Goal: Task Accomplishment & Management: Manage account settings

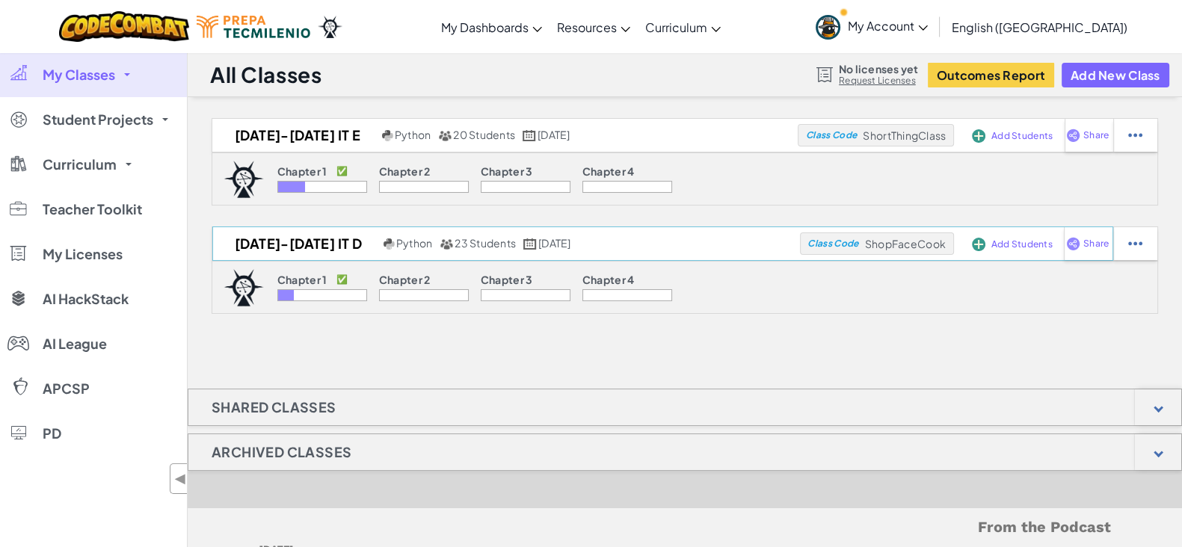
click at [914, 142] on span "ShopFaceCook" at bounding box center [904, 135] width 83 height 13
copy span "ShopFaceCook"
click at [1138, 142] on img at bounding box center [1135, 135] width 14 height 13
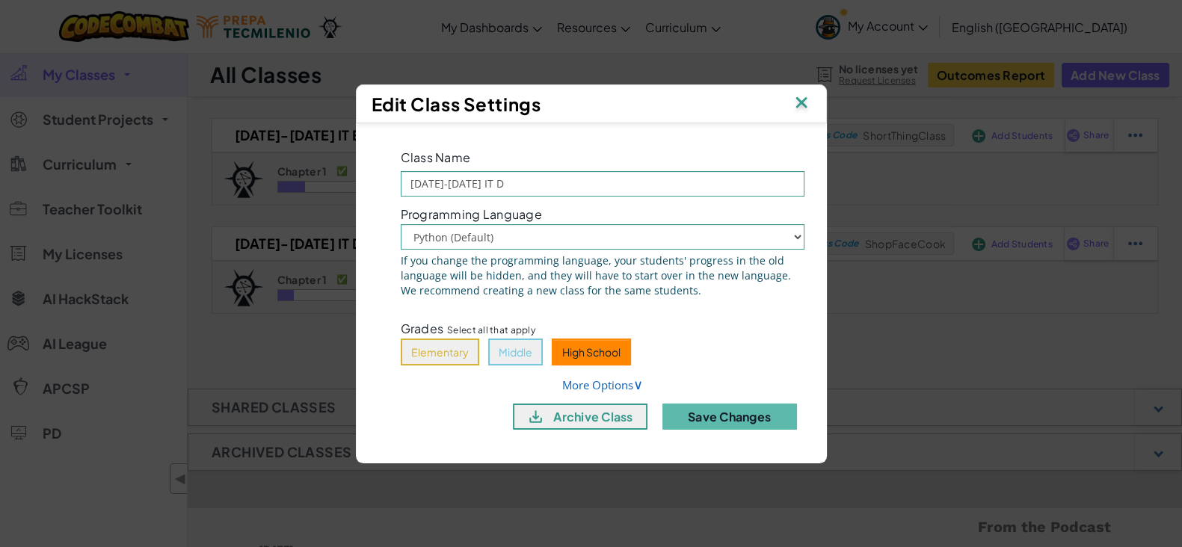
click at [790, 104] on div "Edit Class Settings" at bounding box center [592, 104] width 440 height 22
click at [800, 101] on img at bounding box center [801, 104] width 19 height 22
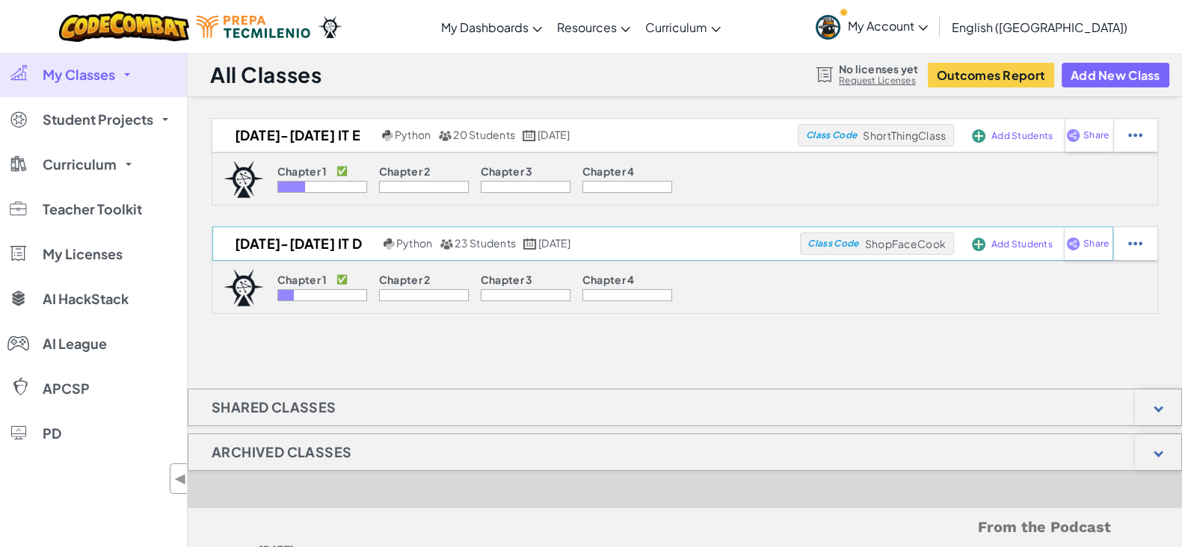
click at [1015, 141] on span "Add Students" at bounding box center [1021, 136] width 61 height 9
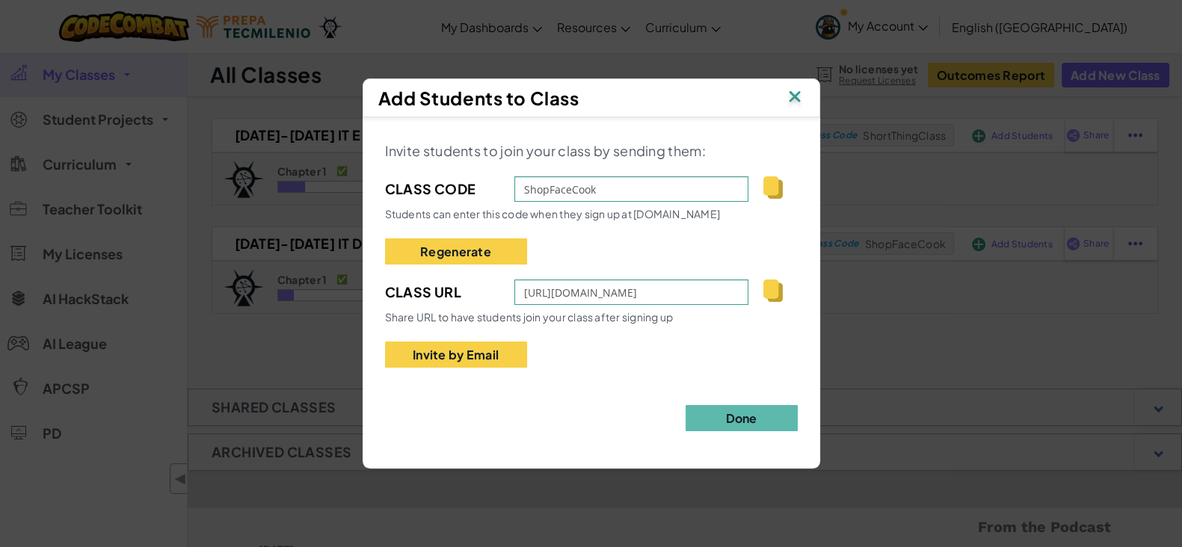
click at [778, 292] on img at bounding box center [772, 291] width 19 height 22
click at [789, 95] on img at bounding box center [794, 98] width 19 height 22
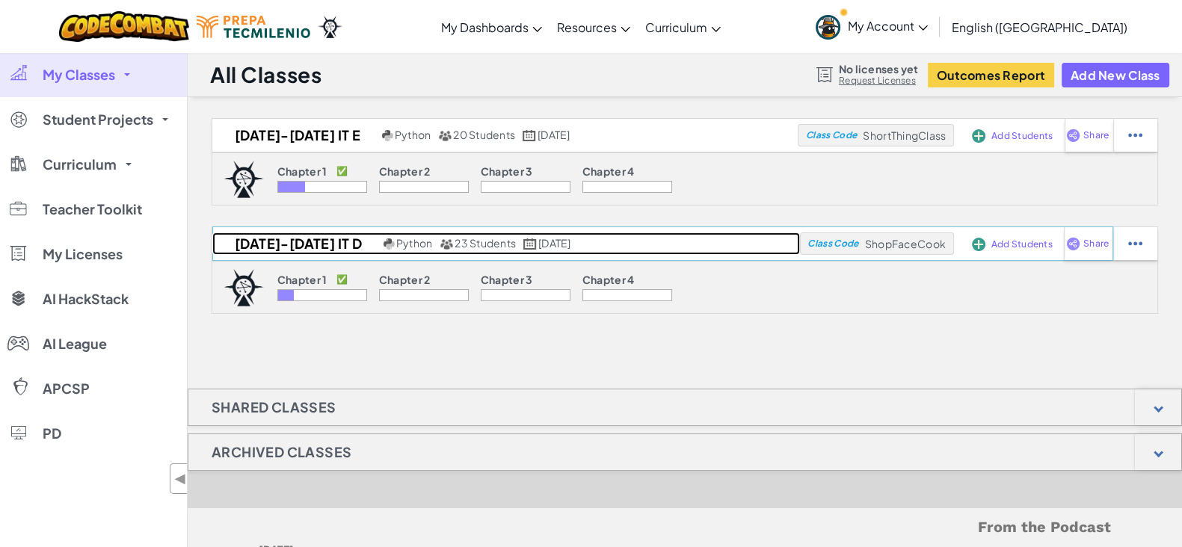
click at [314, 244] on h2 "[DATE]-[DATE] IT D" at bounding box center [295, 244] width 167 height 22
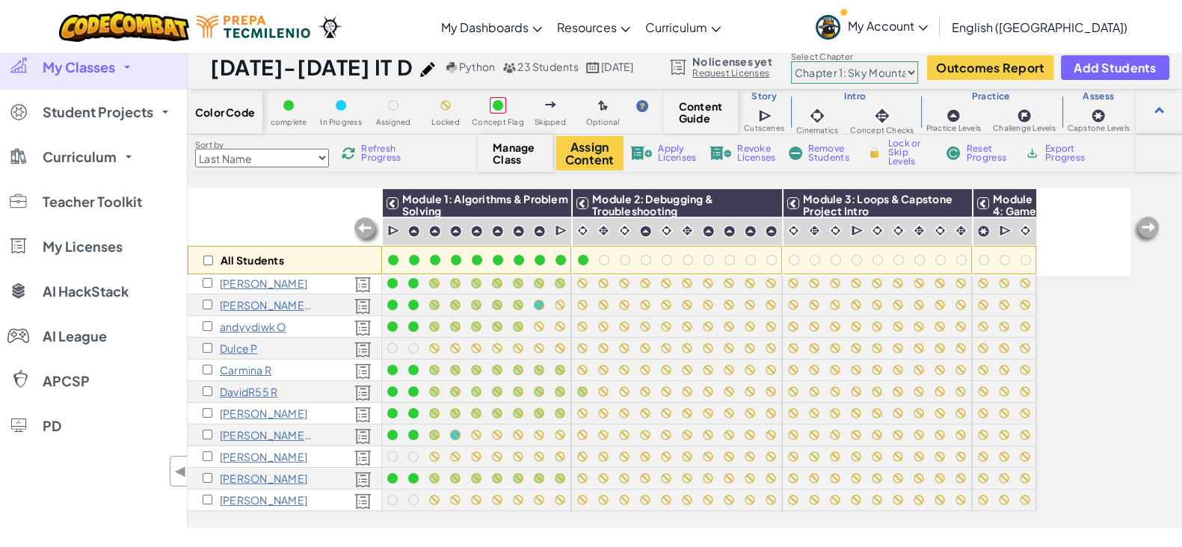
scroll to position [15, 0]
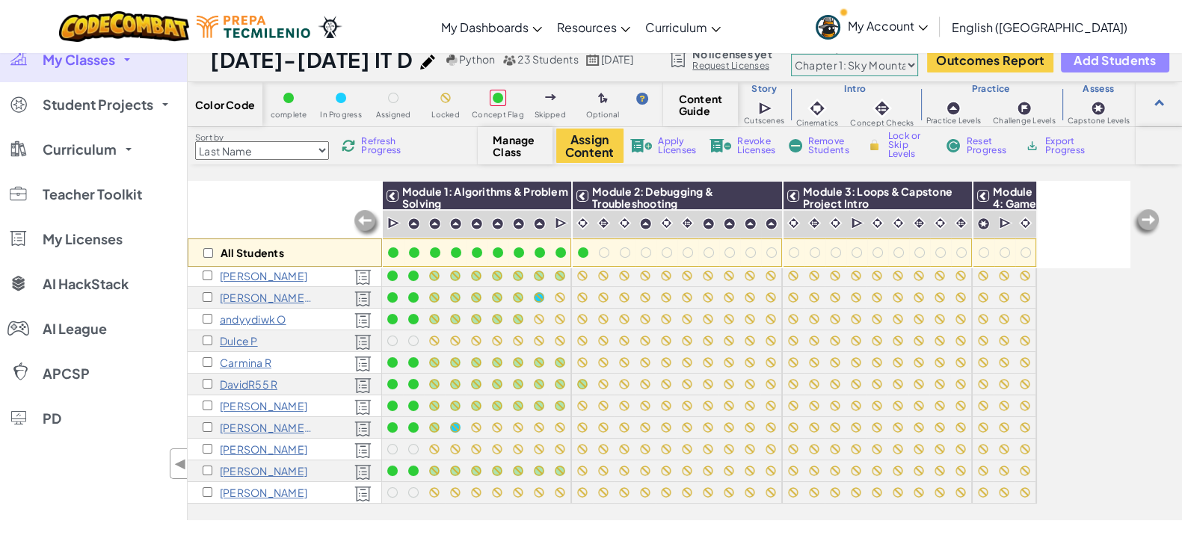
click at [1097, 60] on span "Add Students" at bounding box center [1115, 60] width 82 height 13
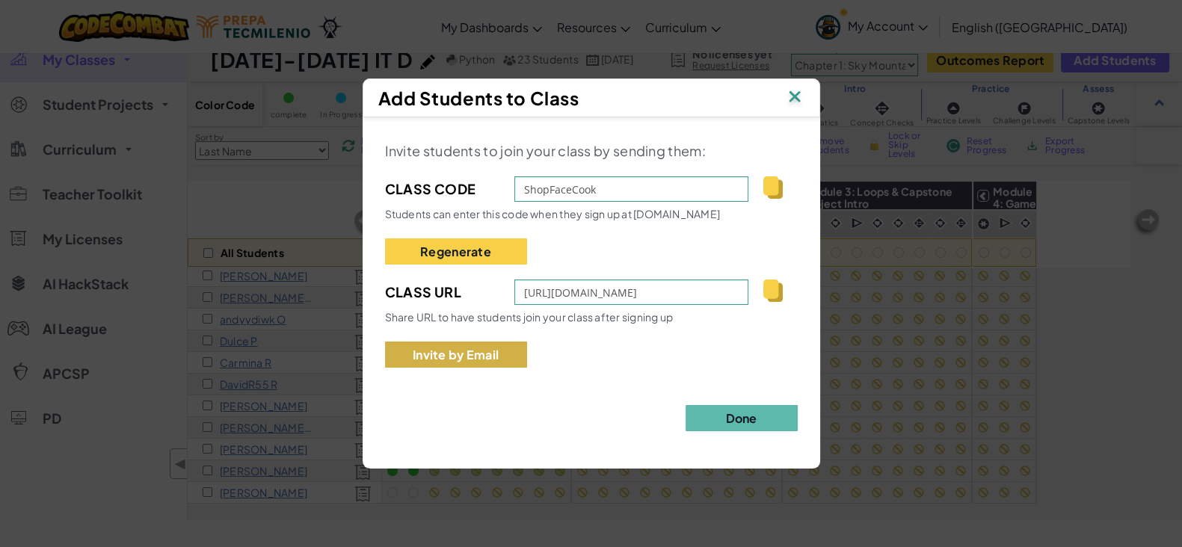
click at [487, 351] on button "Invite by Email" at bounding box center [456, 355] width 142 height 26
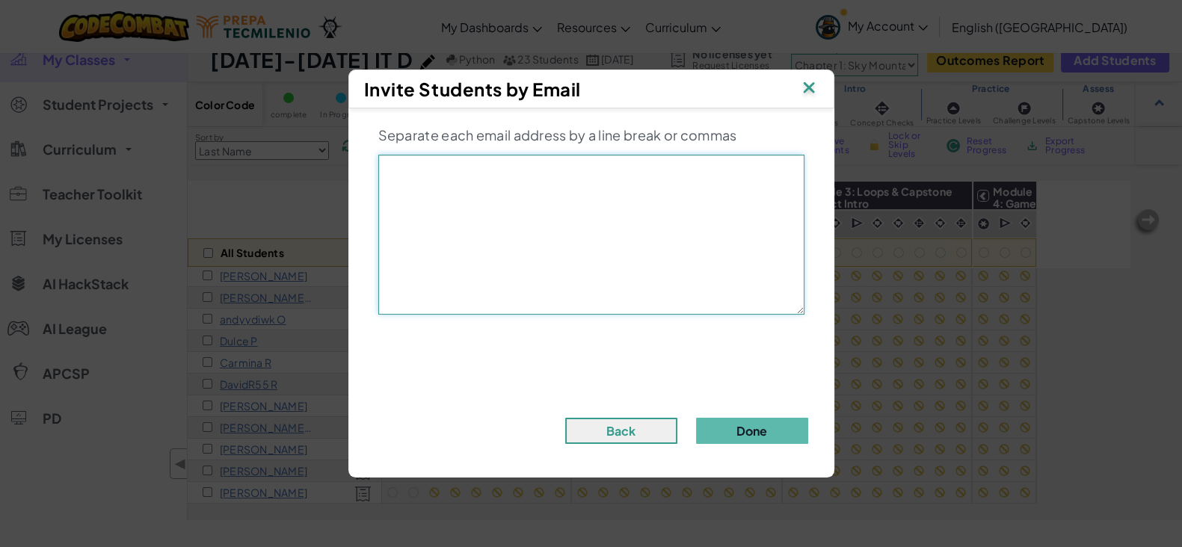
click at [473, 211] on textarea at bounding box center [591, 235] width 426 height 160
click at [449, 173] on textarea at bounding box center [591, 235] width 426 height 160
type textarea "[EMAIL_ADDRESS][DOMAIN_NAME]"
click at [748, 422] on button "Done" at bounding box center [752, 431] width 112 height 26
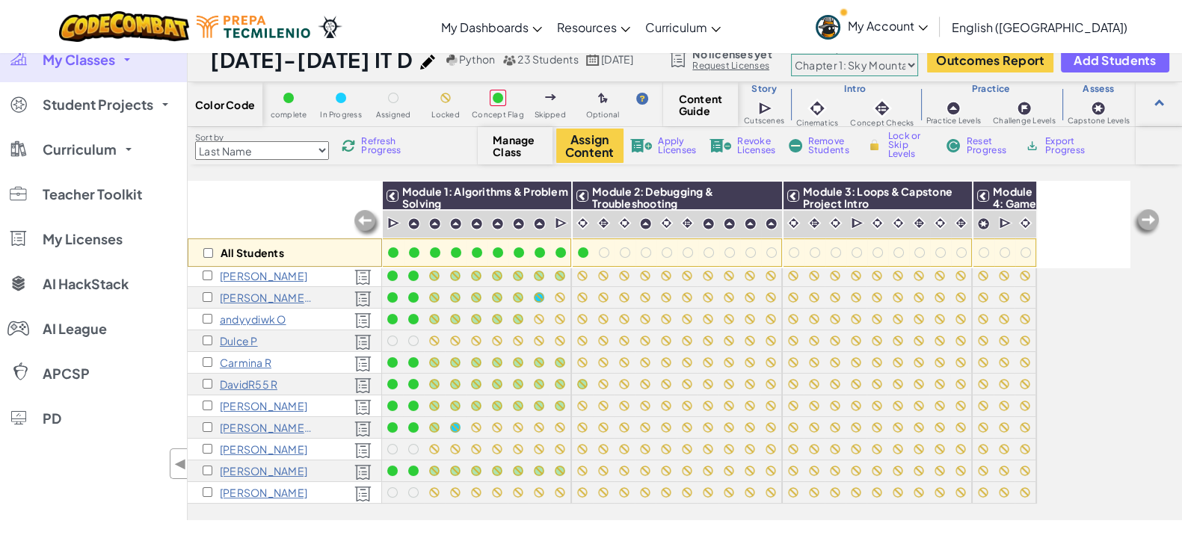
scroll to position [0, 0]
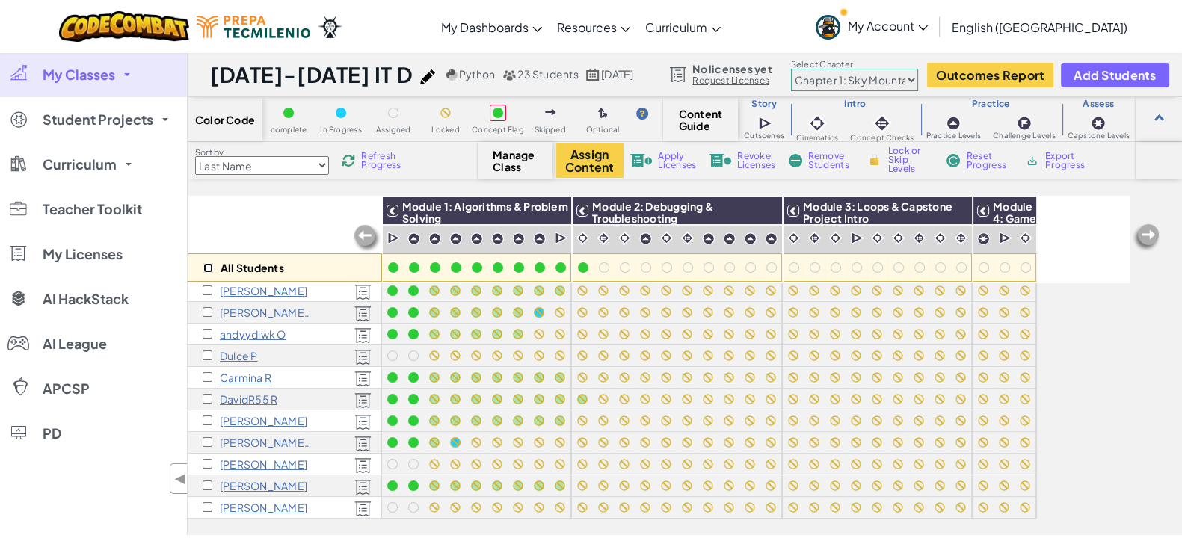
click at [204, 265] on input "checkbox" at bounding box center [208, 268] width 10 height 10
checkbox input "true"
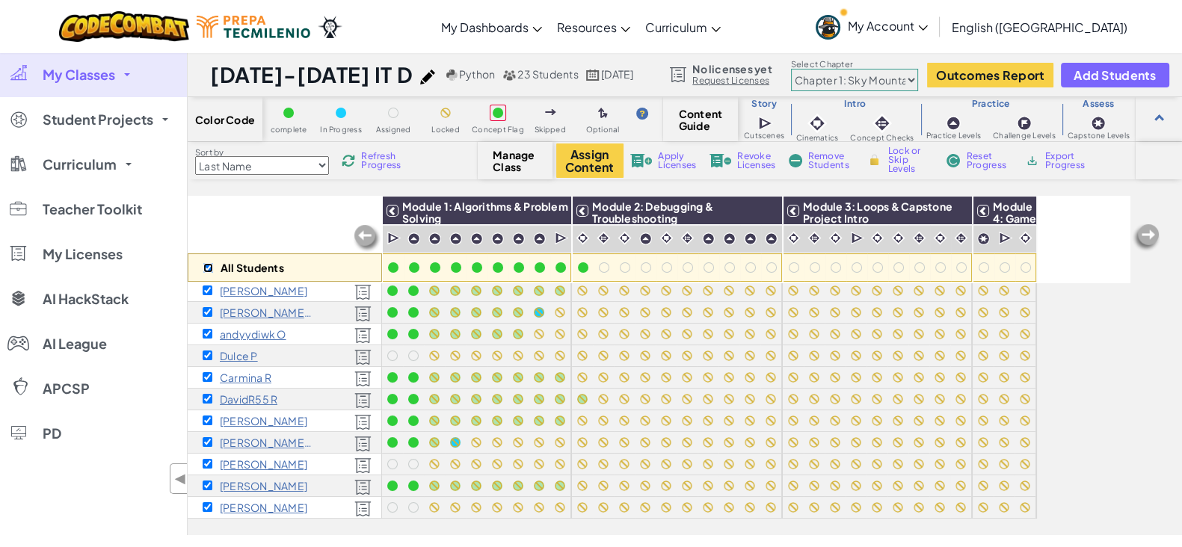
checkbox input "true"
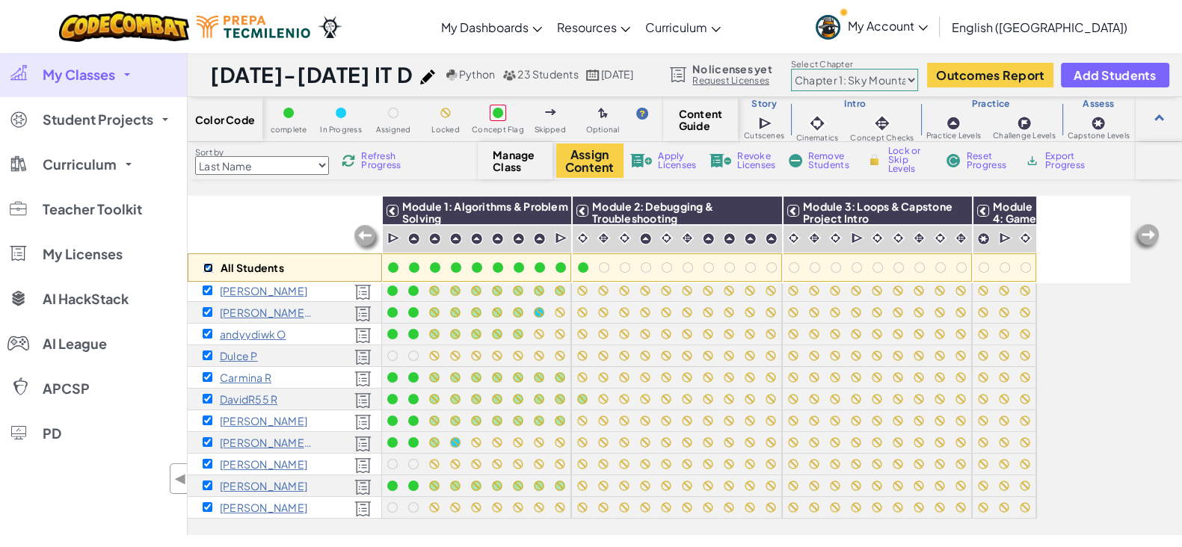
checkbox input "true"
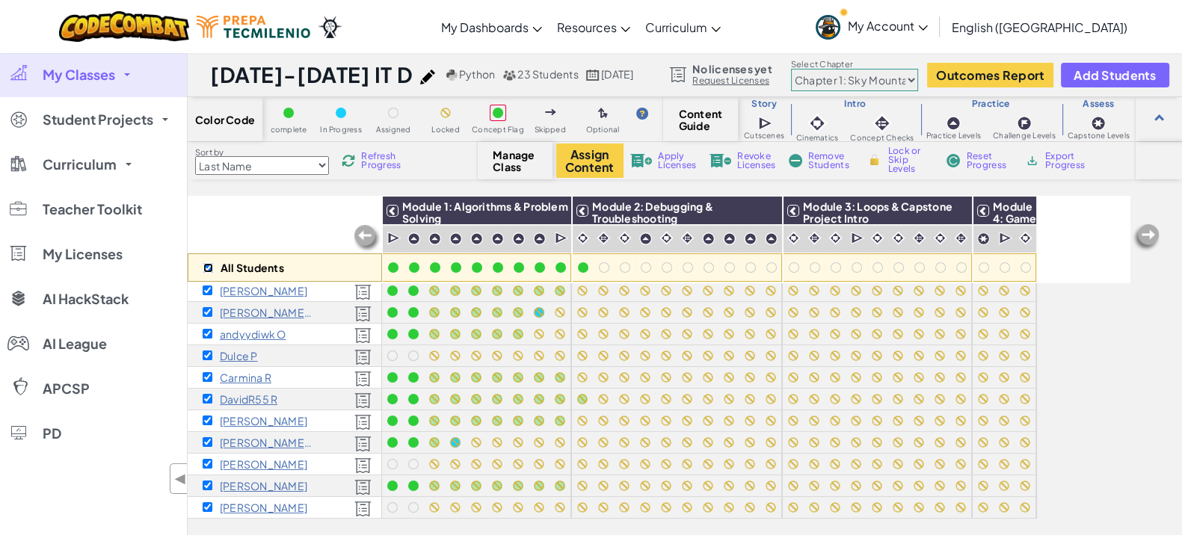
checkbox input "true"
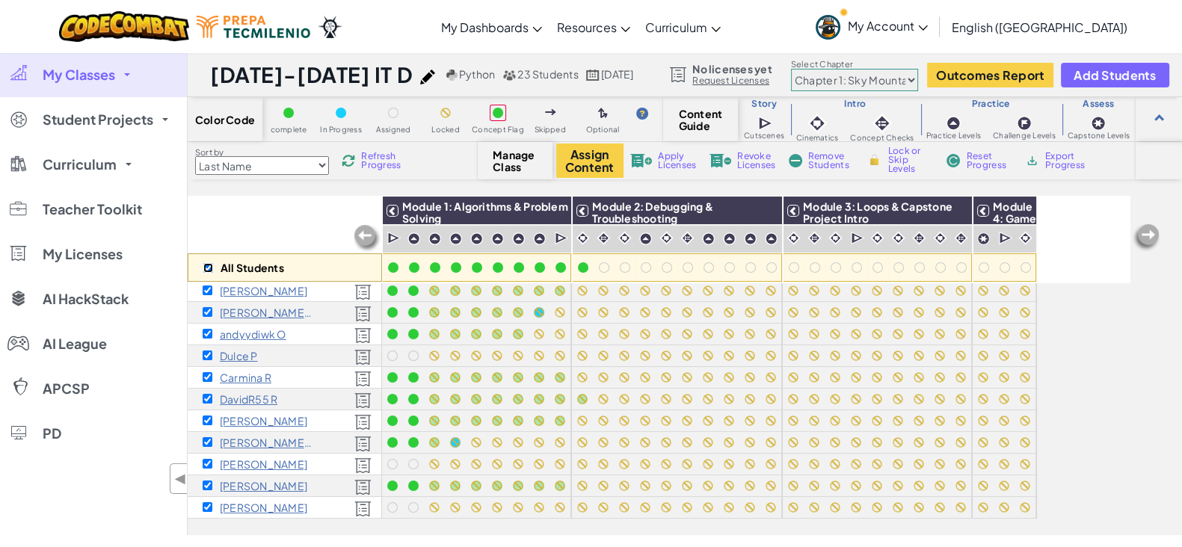
checkbox input "true"
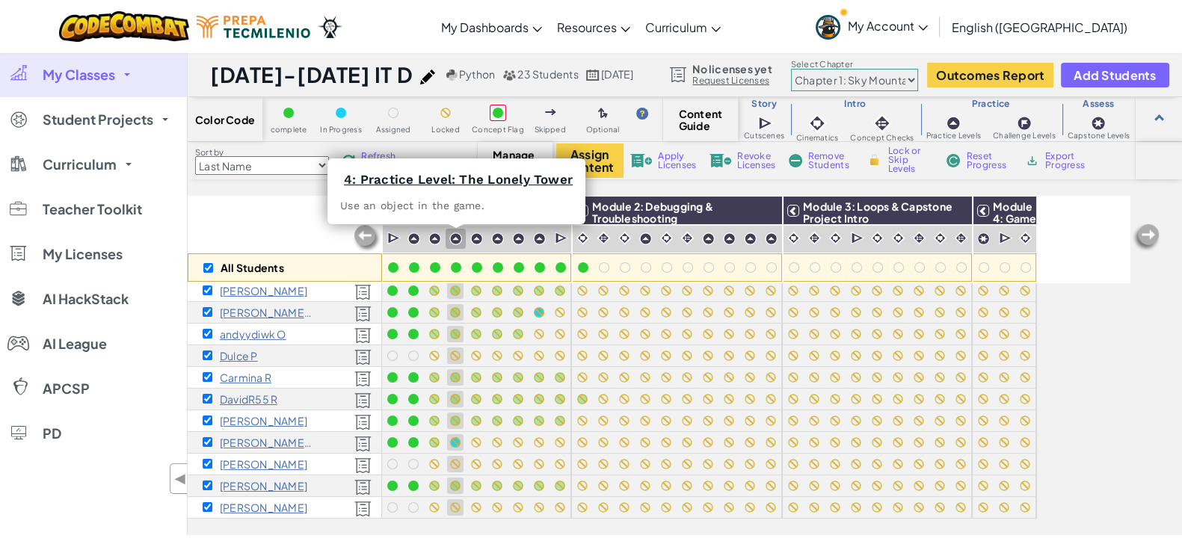
click at [451, 239] on img at bounding box center [455, 239] width 13 height 13
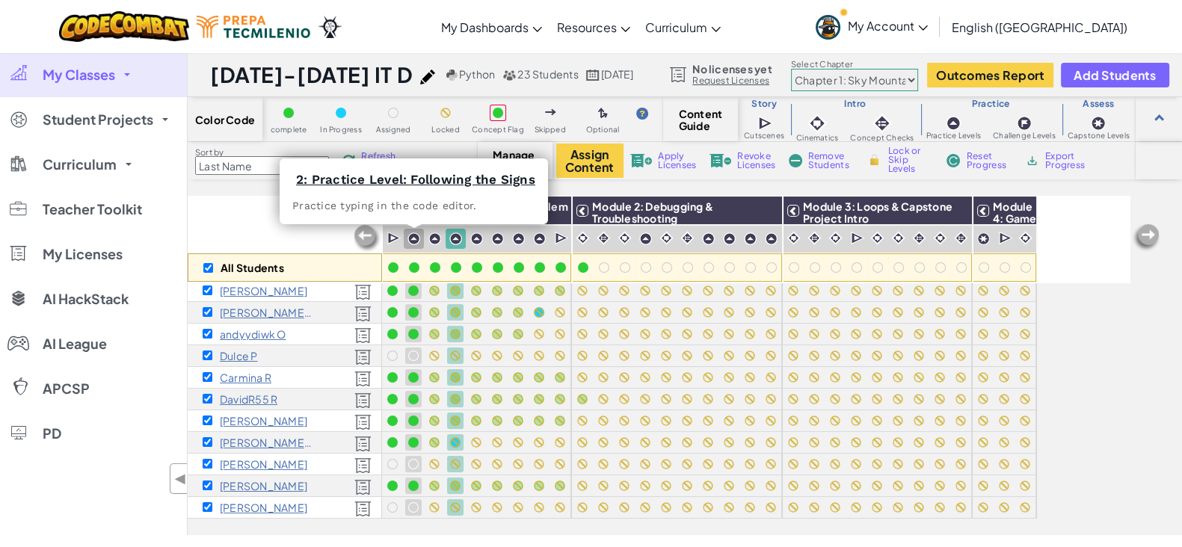
click at [409, 238] on img at bounding box center [413, 239] width 13 height 13
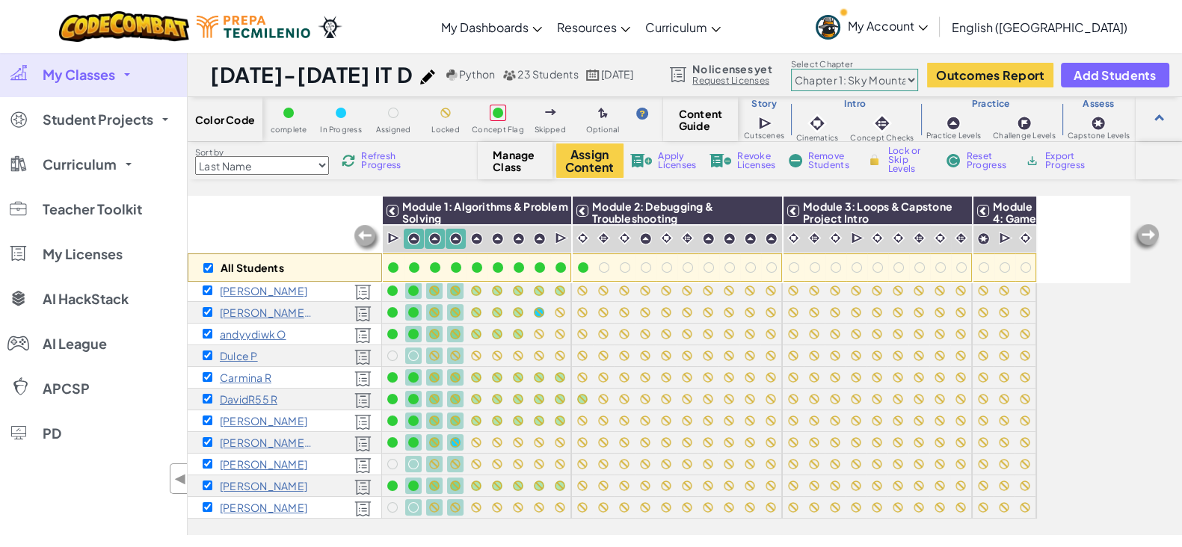
click at [894, 165] on span "Lock or Skip Levels" at bounding box center [910, 160] width 44 height 27
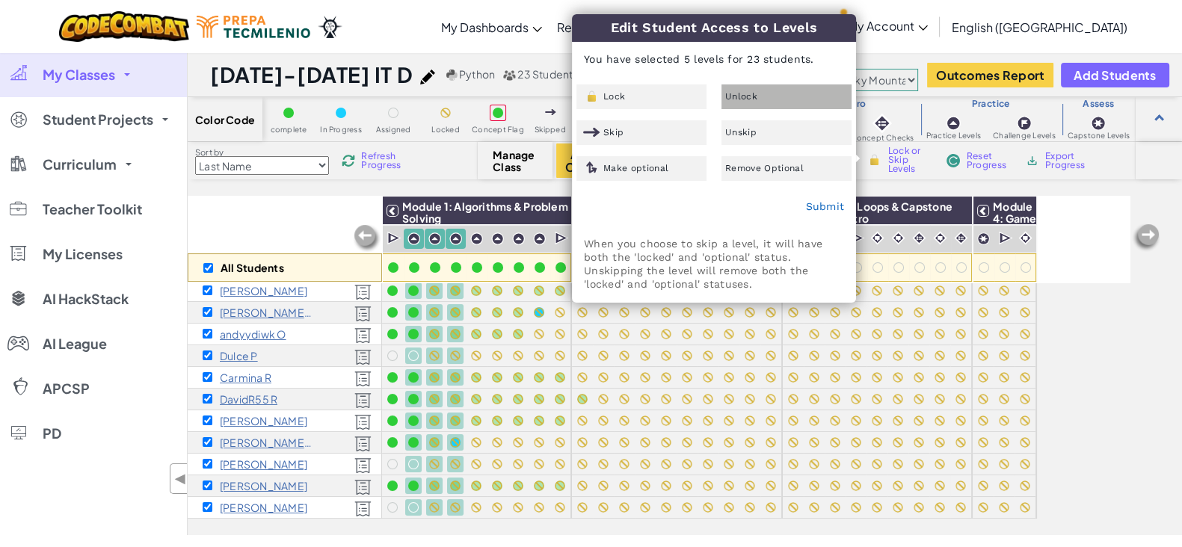
click at [794, 99] on div "Unlock" at bounding box center [786, 96] width 130 height 25
click at [832, 205] on link "Submit" at bounding box center [824, 206] width 39 height 12
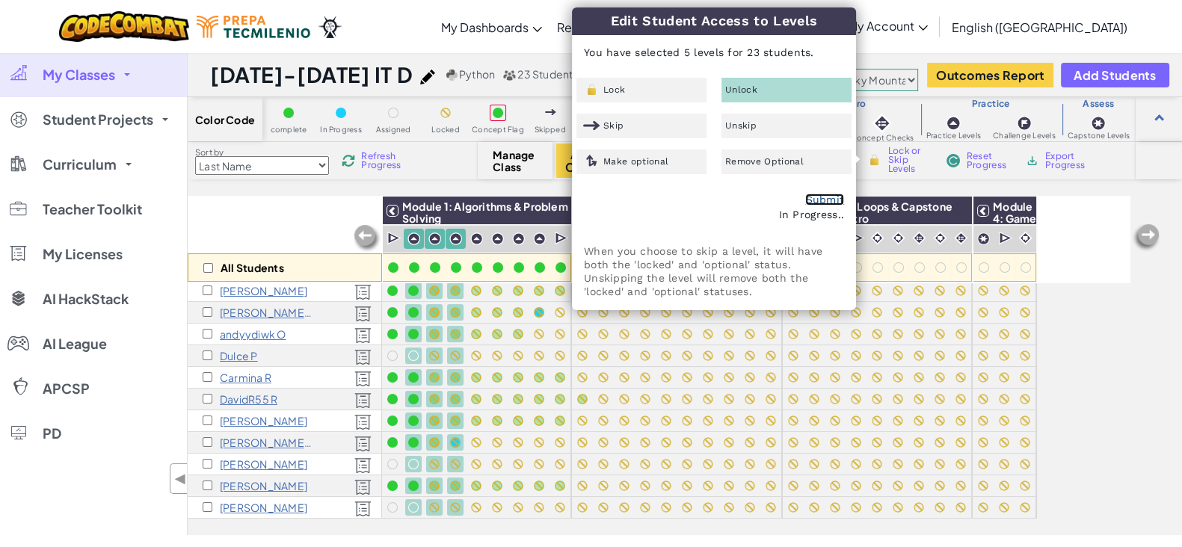
checkbox input "false"
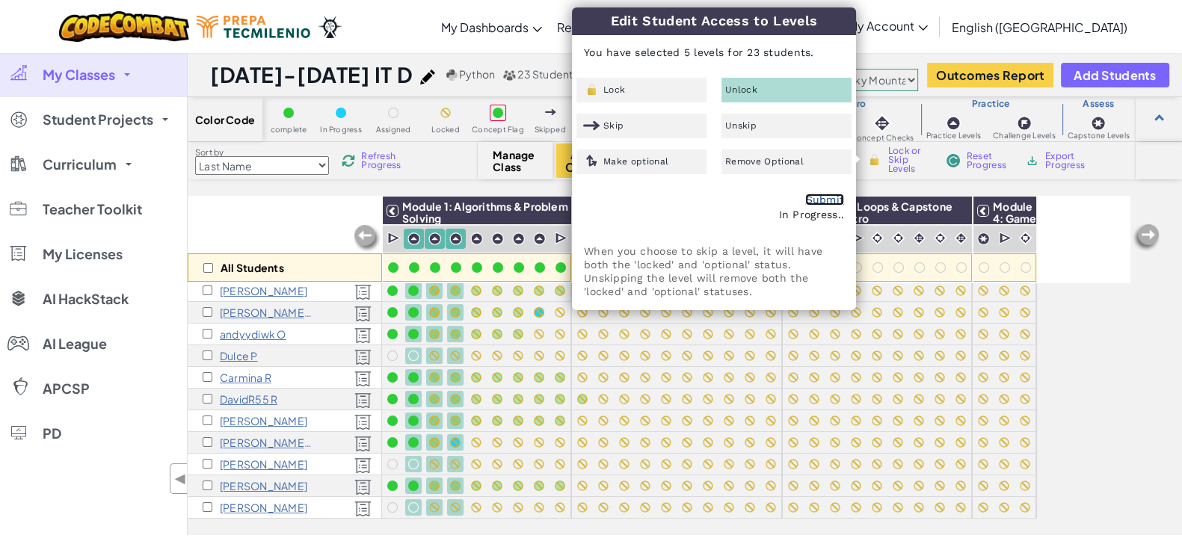
checkbox input "false"
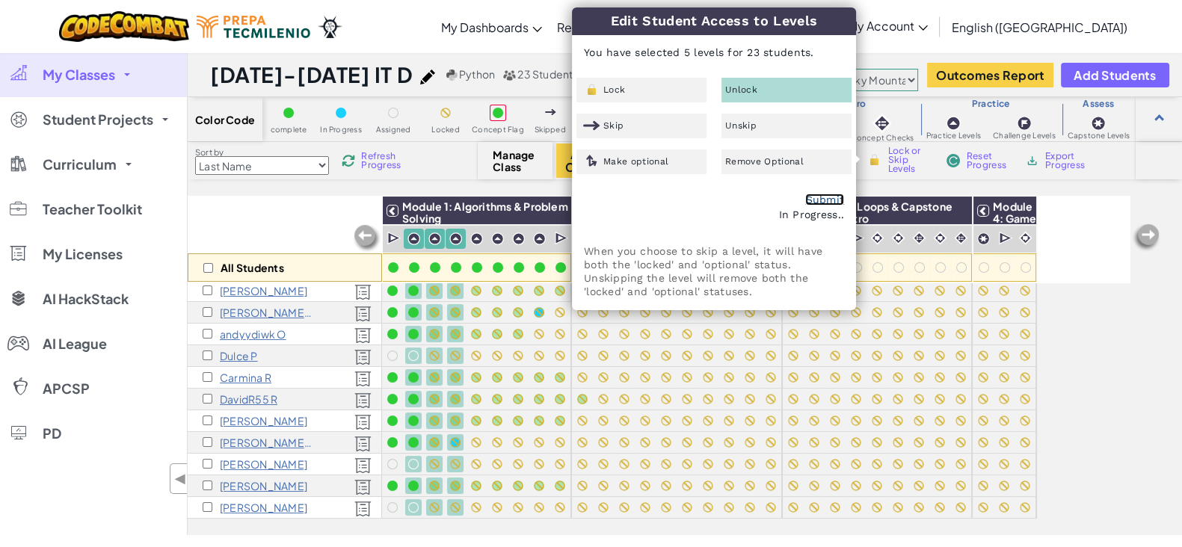
checkbox input "false"
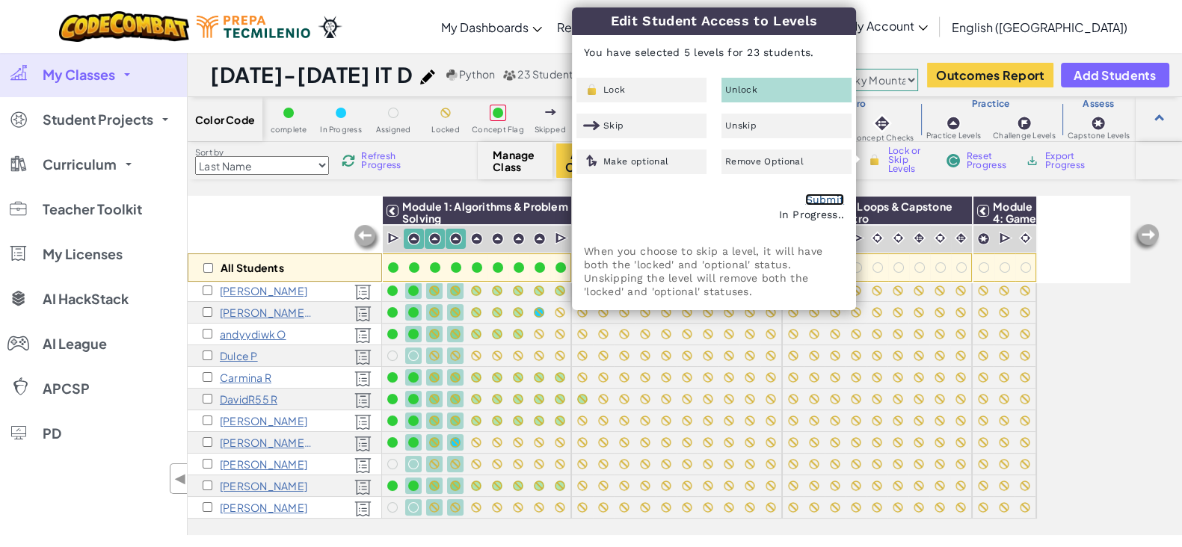
checkbox input "false"
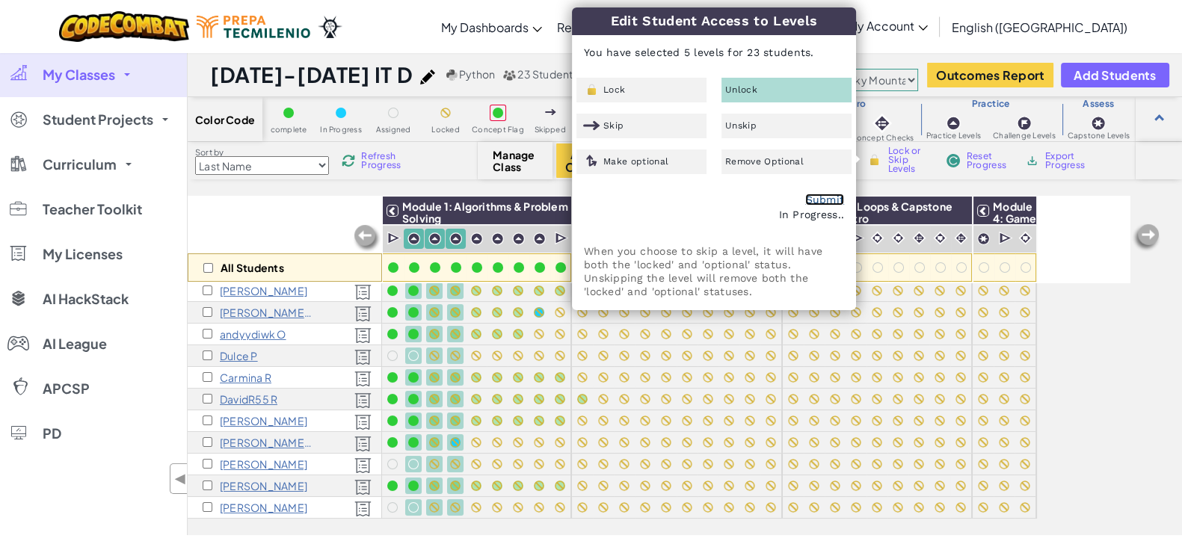
checkbox input "false"
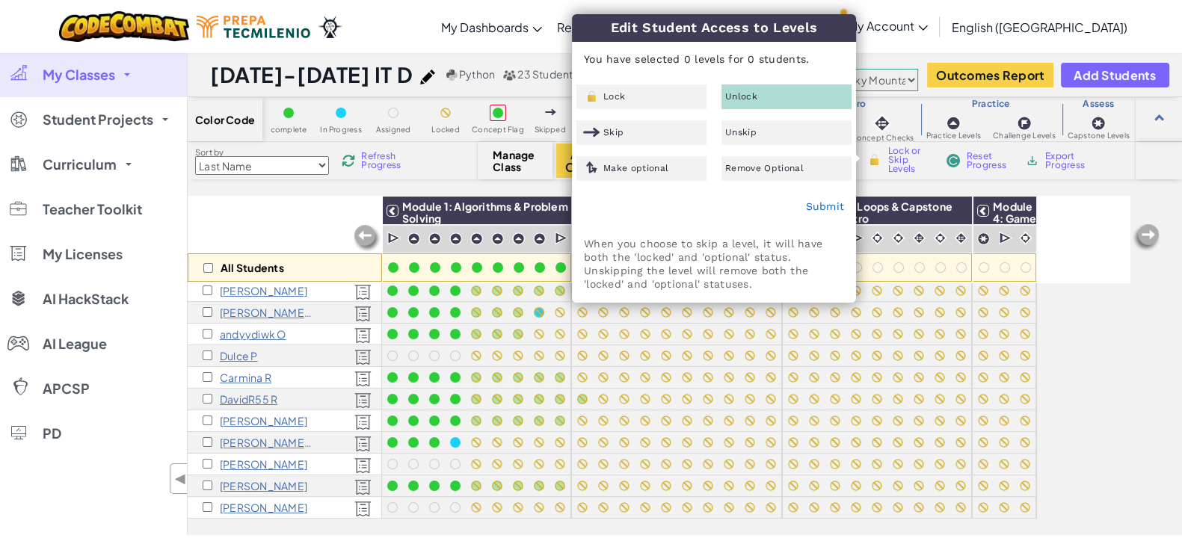
click at [292, 224] on div "All Students" at bounding box center [285, 239] width 194 height 87
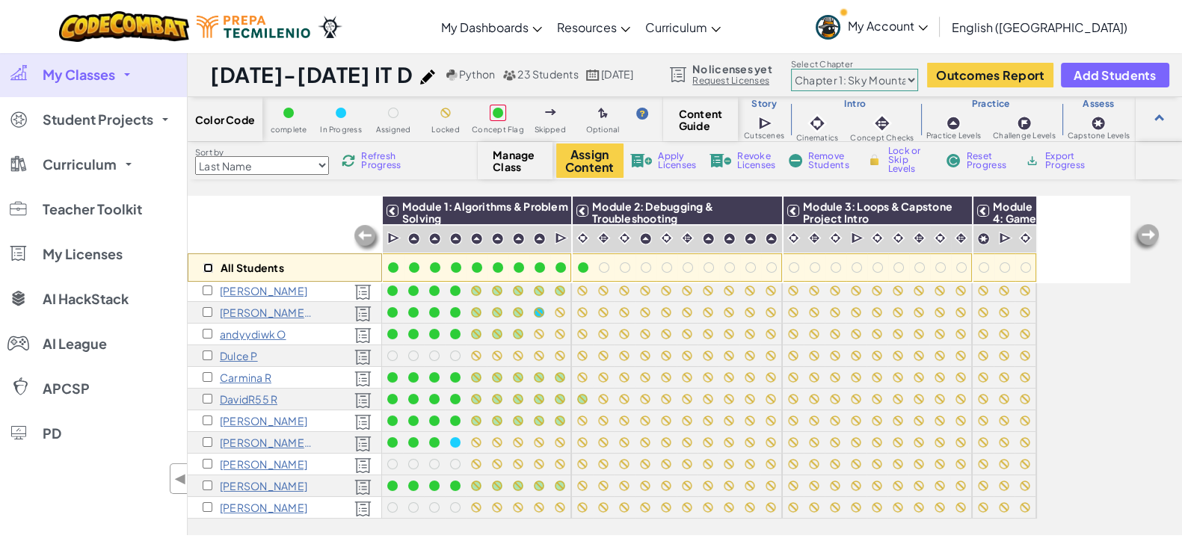
click at [212, 265] on input "checkbox" at bounding box center [208, 268] width 10 height 10
checkbox input "true"
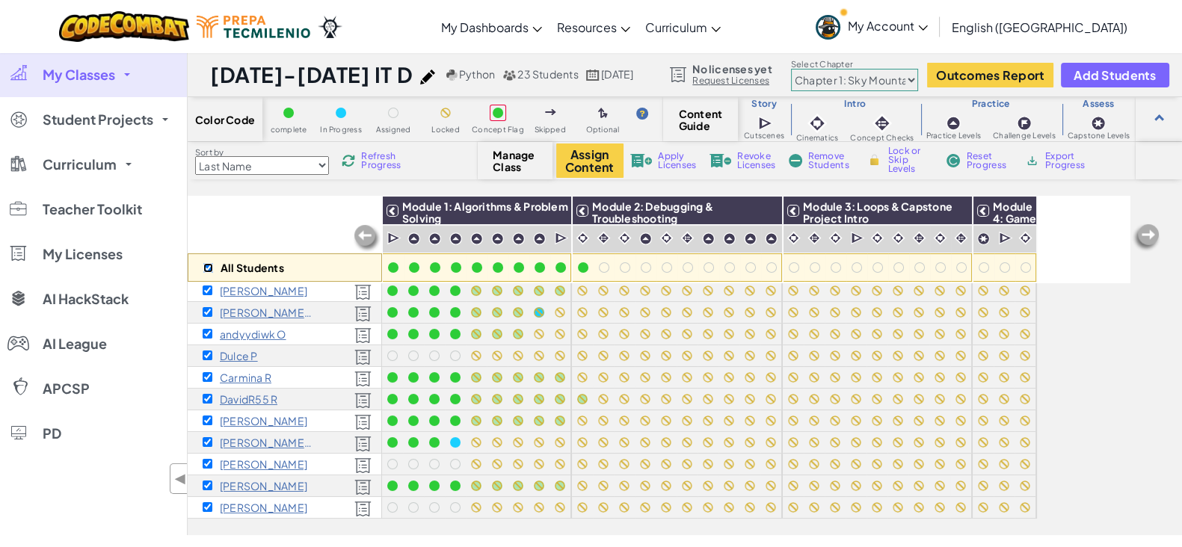
checkbox input "true"
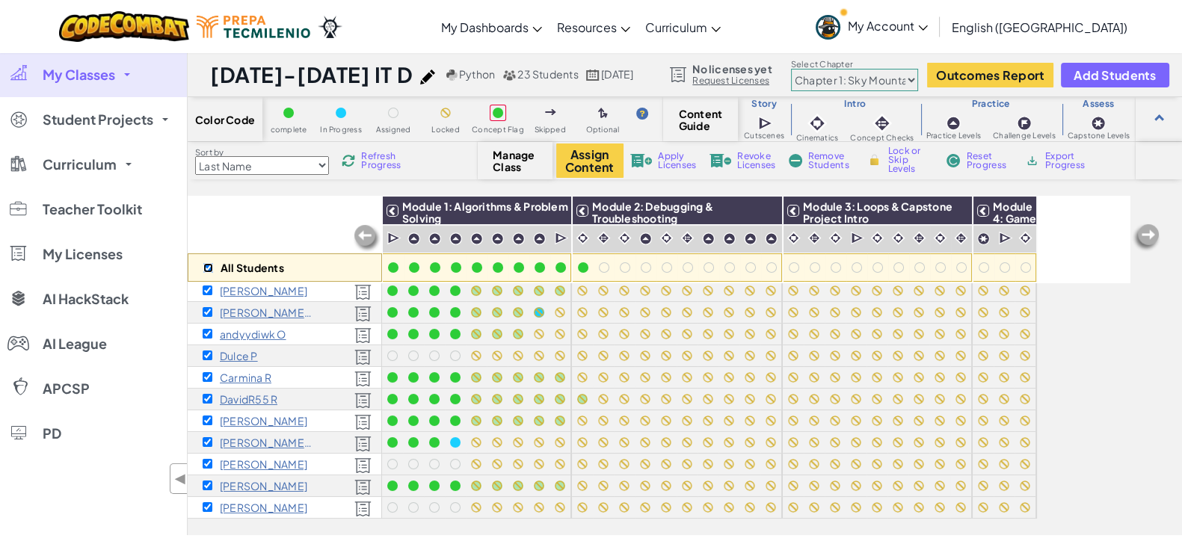
checkbox input "true"
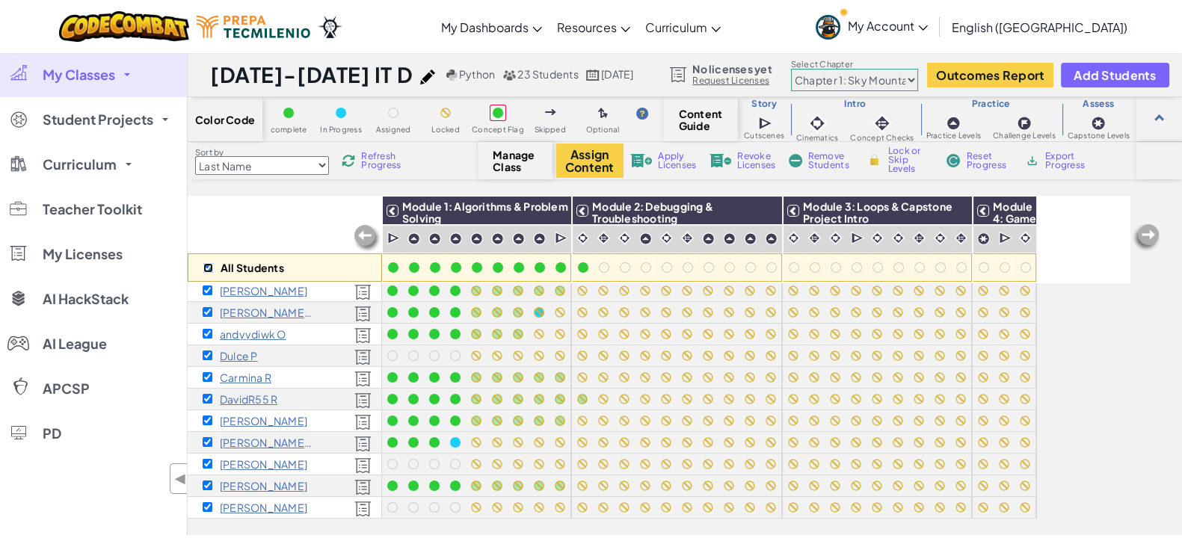
checkbox input "true"
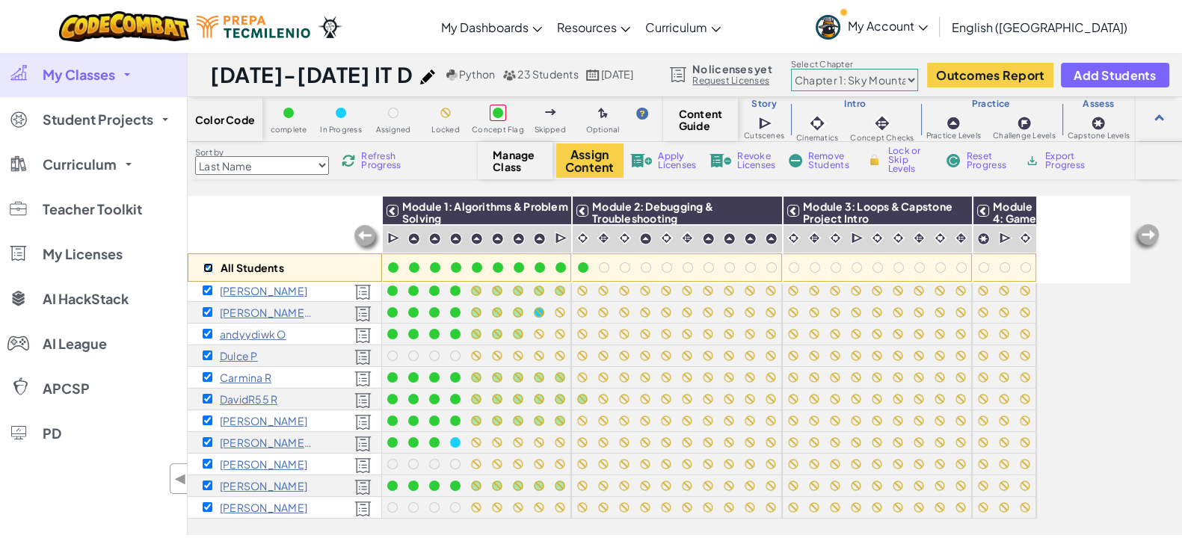
checkbox input "true"
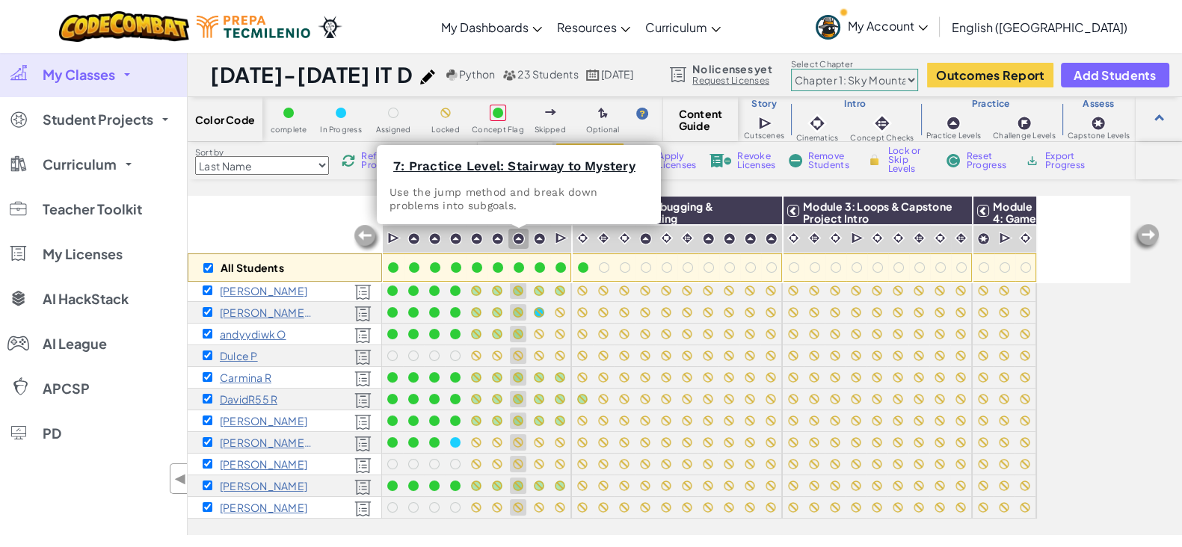
click at [512, 235] on img at bounding box center [518, 239] width 13 height 13
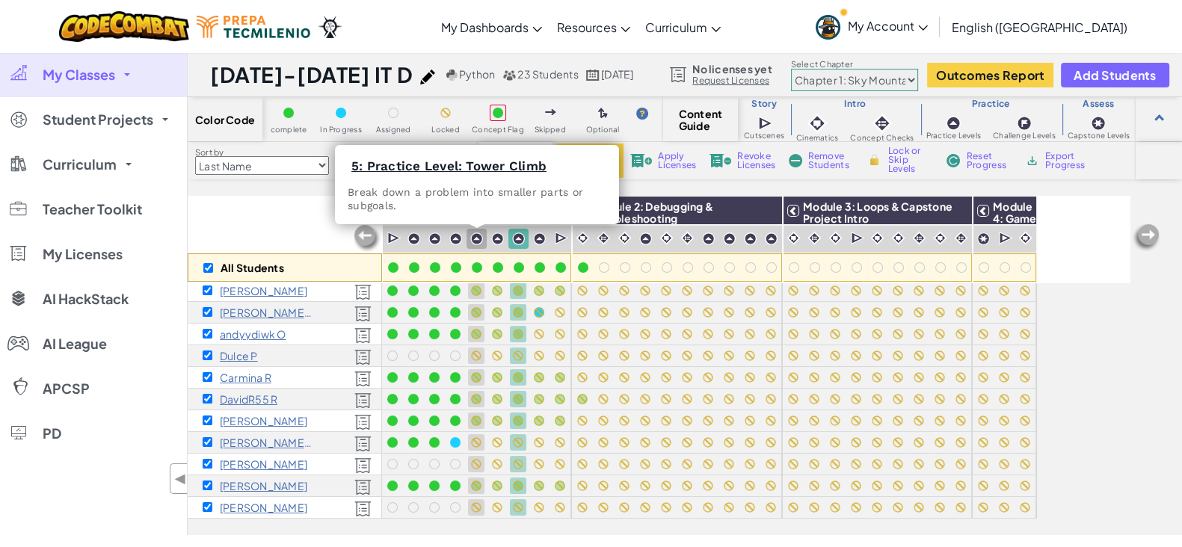
click at [470, 236] on img at bounding box center [476, 239] width 13 height 13
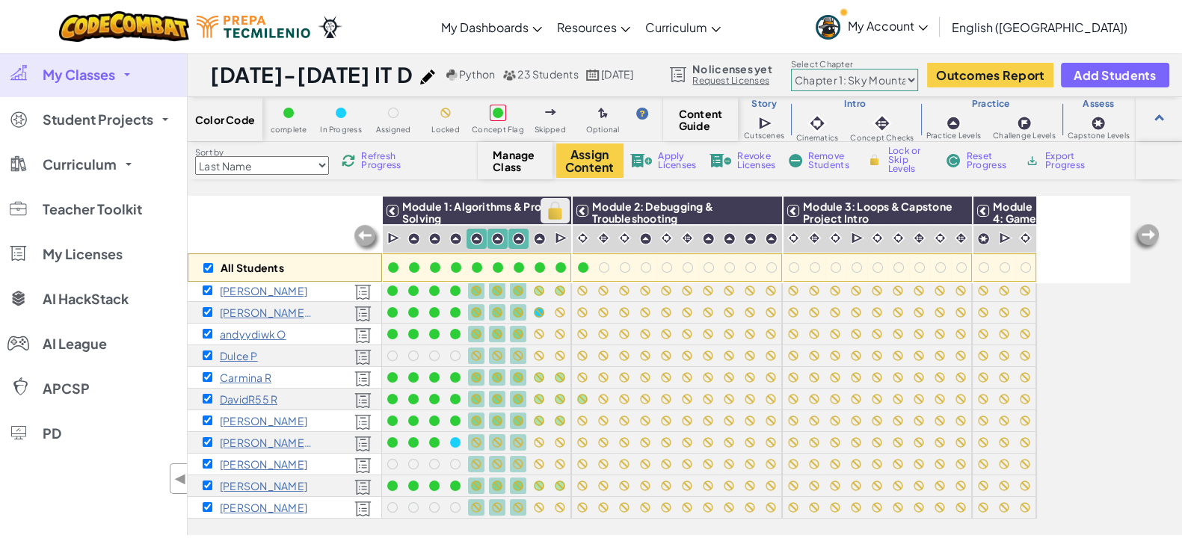
click at [559, 204] on img at bounding box center [555, 211] width 26 height 22
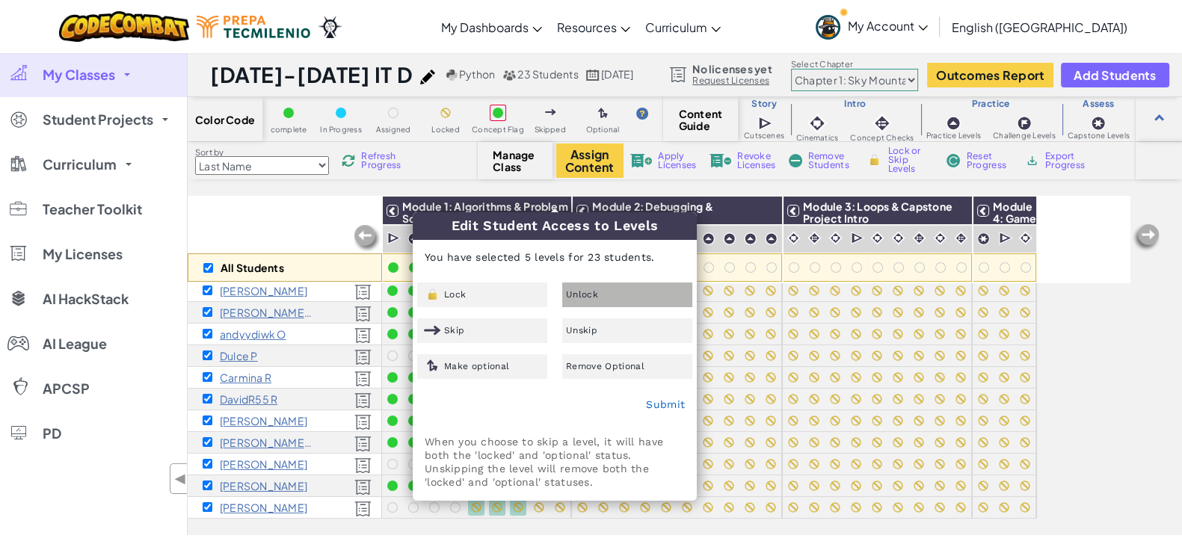
click at [588, 292] on span "Unlock" at bounding box center [582, 294] width 32 height 9
click at [658, 410] on link "Submit" at bounding box center [665, 404] width 39 height 12
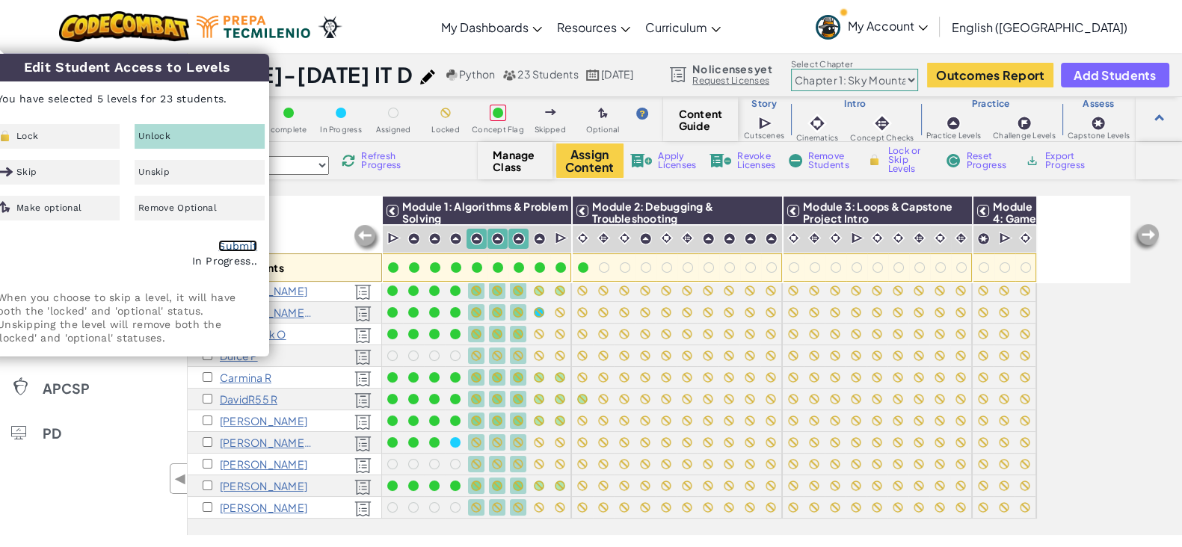
checkbox input "false"
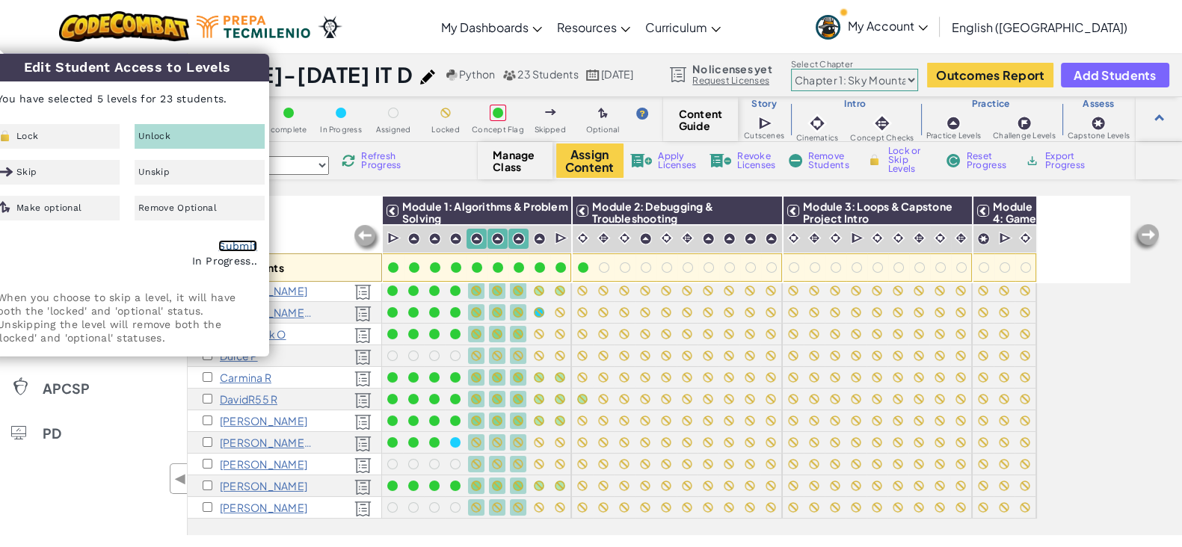
checkbox input "false"
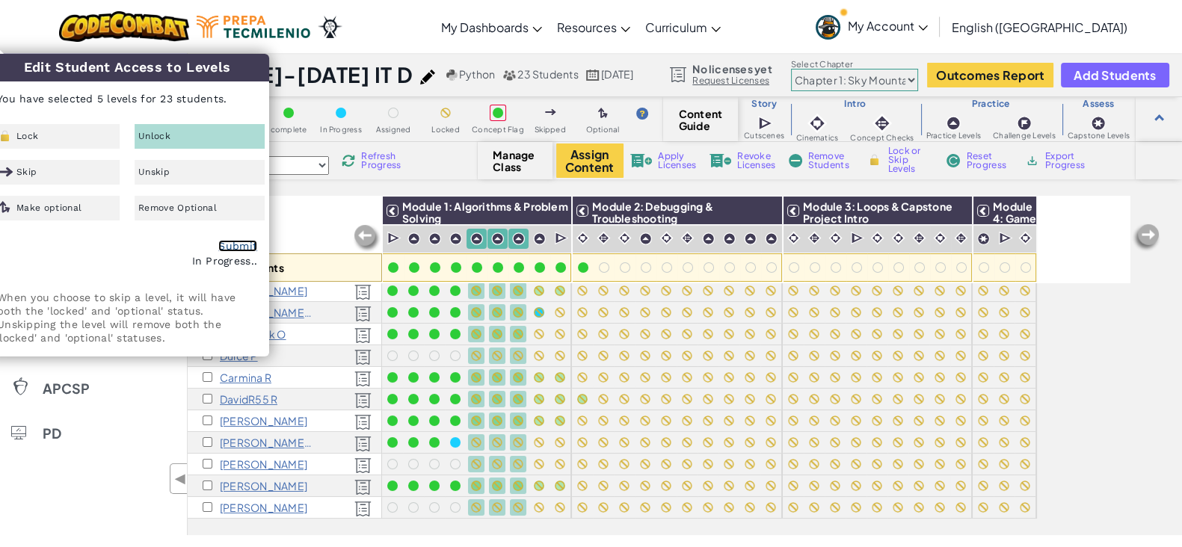
checkbox input "false"
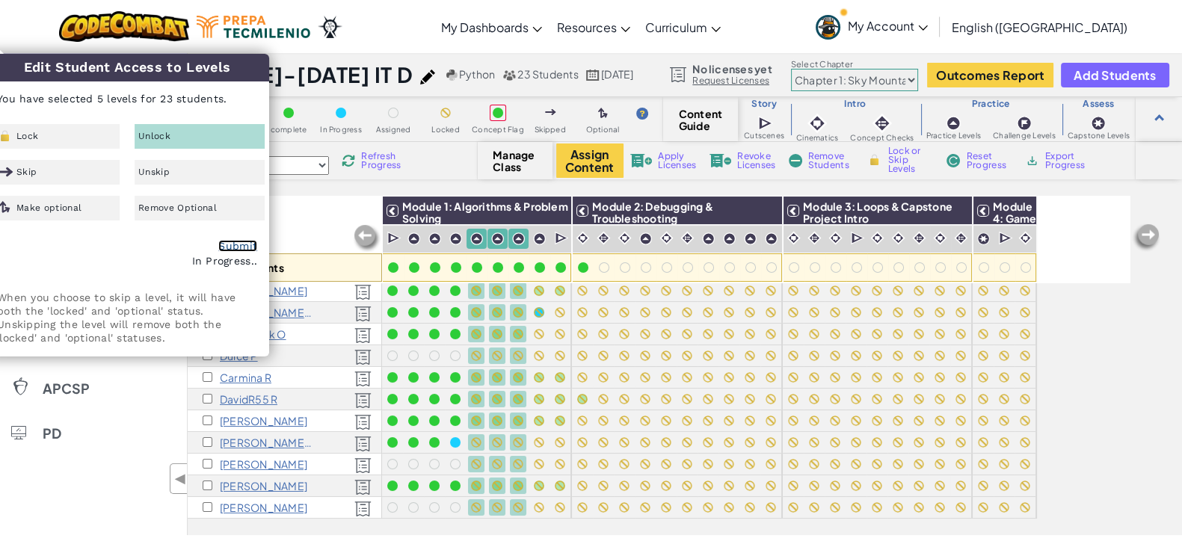
checkbox input "false"
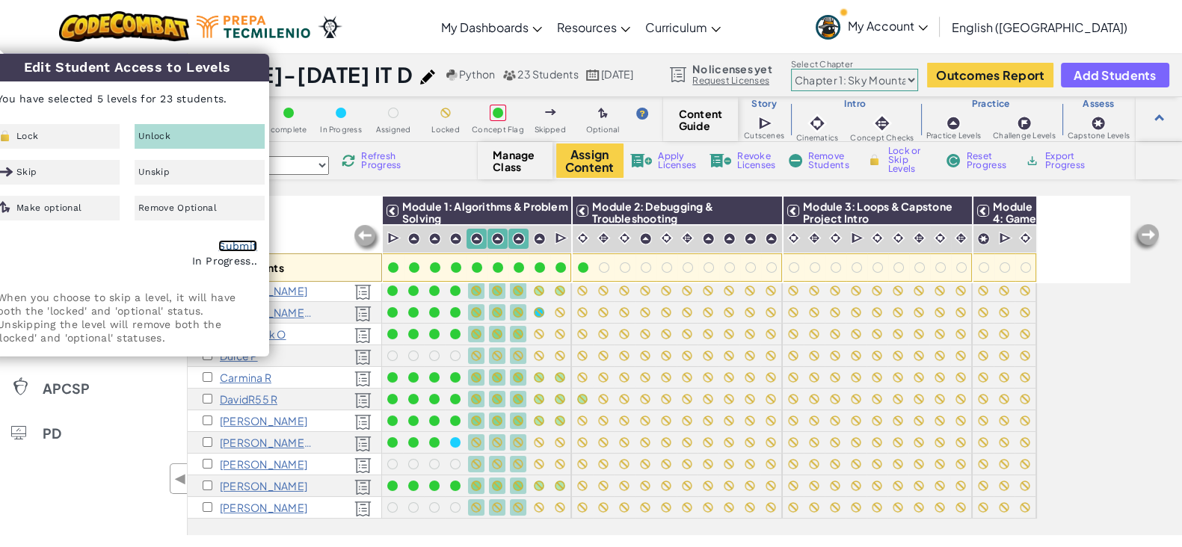
checkbox input "false"
